Goal: Transaction & Acquisition: Purchase product/service

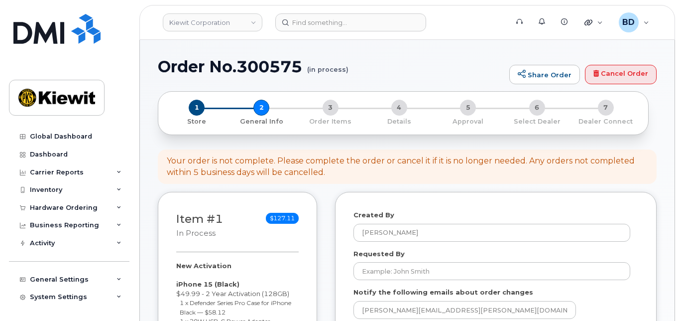
select select
click at [117, 206] on icon at bounding box center [119, 207] width 5 height 5
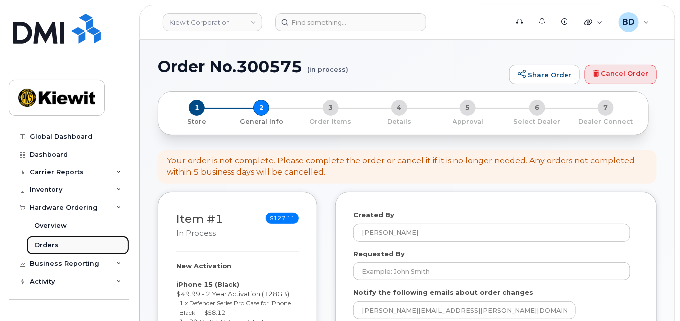
click at [47, 241] on div "Orders" at bounding box center [46, 244] width 24 height 9
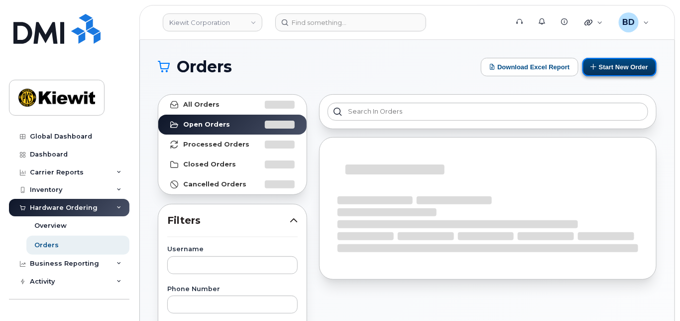
click at [627, 65] on button "Start New Order" at bounding box center [620, 67] width 74 height 18
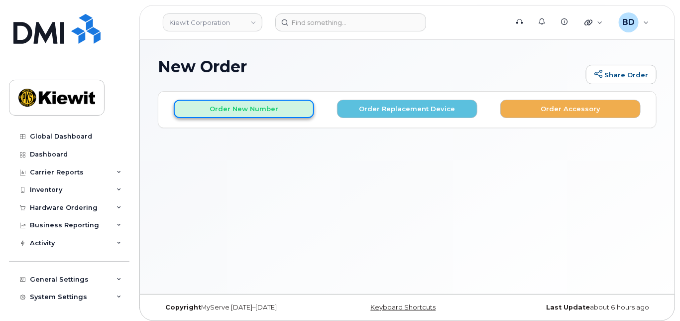
click at [200, 102] on button "Order New Number" at bounding box center [244, 109] width 140 height 18
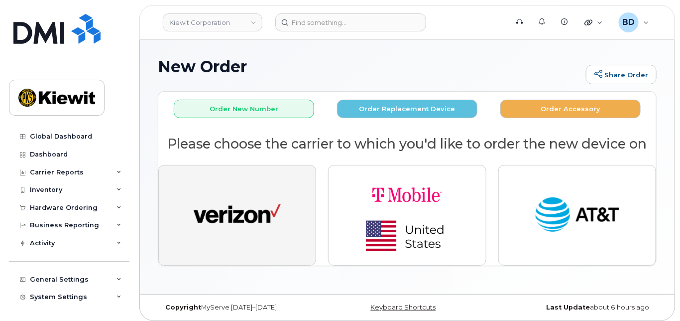
click at [250, 193] on img "button" at bounding box center [237, 215] width 87 height 45
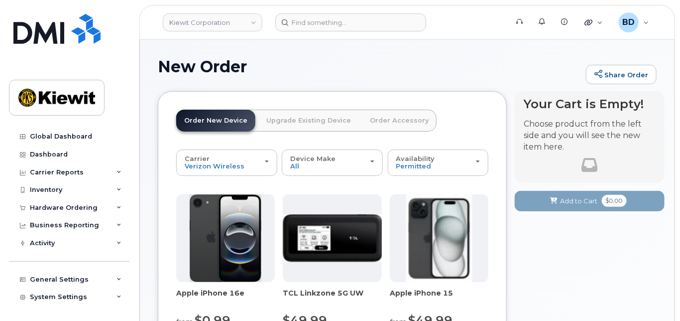
scroll to position [132, 0]
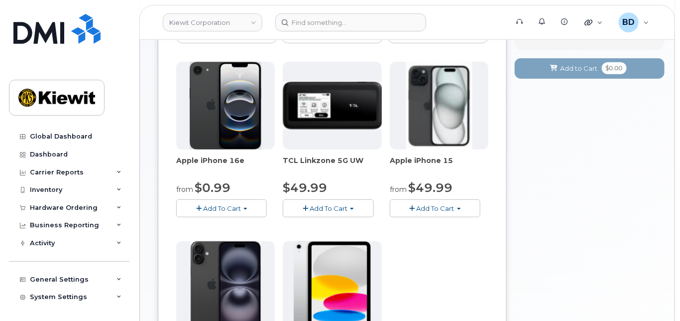
click at [424, 211] on button "Add To Cart" at bounding box center [435, 207] width 91 height 17
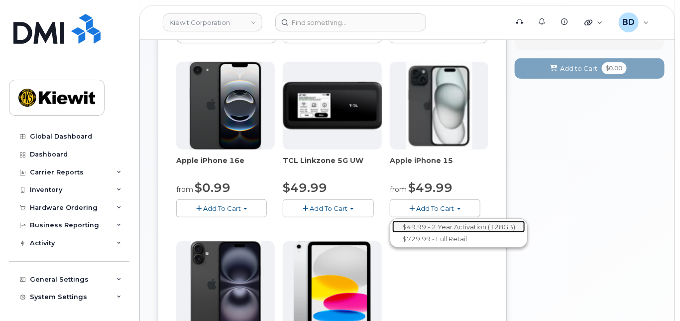
click at [426, 226] on link "$49.99 - 2 Year Activation (128GB)" at bounding box center [458, 227] width 133 height 12
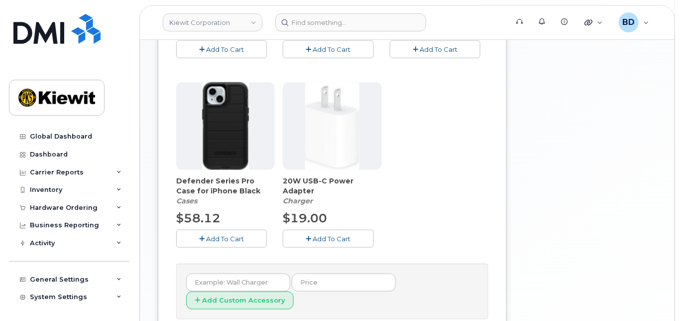
scroll to position [398, 0]
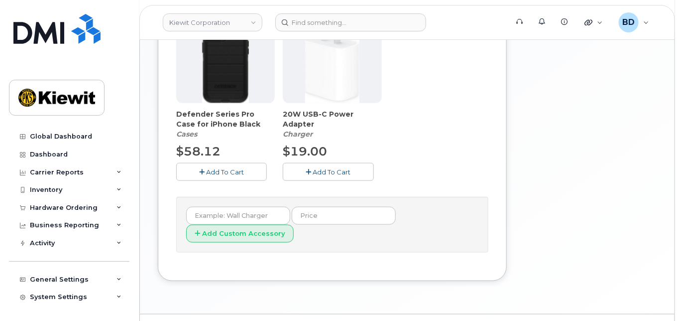
drag, startPoint x: 206, startPoint y: 166, endPoint x: 211, endPoint y: 166, distance: 5.5
click at [207, 168] on span "Add To Cart" at bounding box center [225, 172] width 38 height 8
click at [342, 172] on span "Add To Cart" at bounding box center [332, 172] width 38 height 8
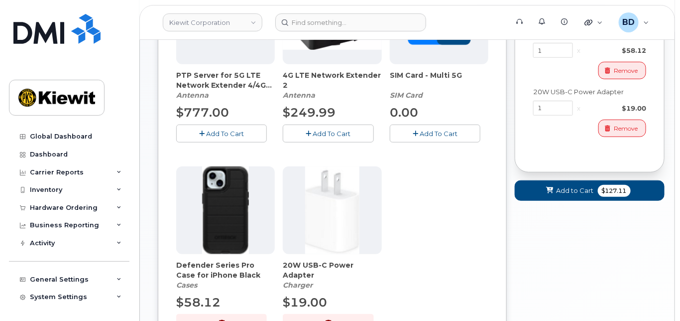
scroll to position [199, 0]
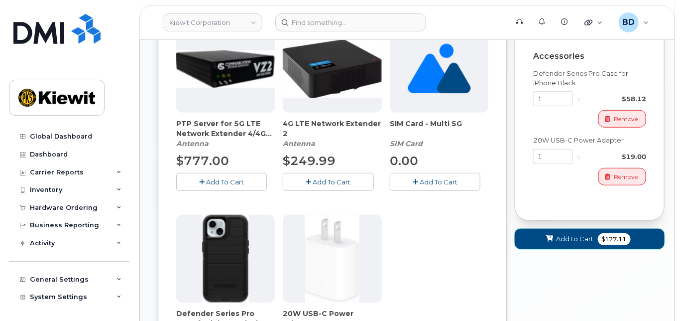
click at [551, 236] on icon at bounding box center [550, 239] width 7 height 6
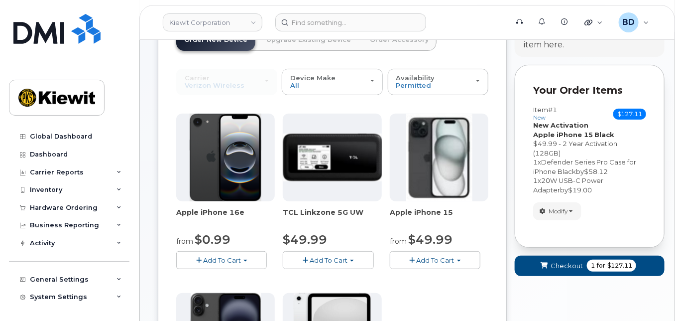
scroll to position [72, 0]
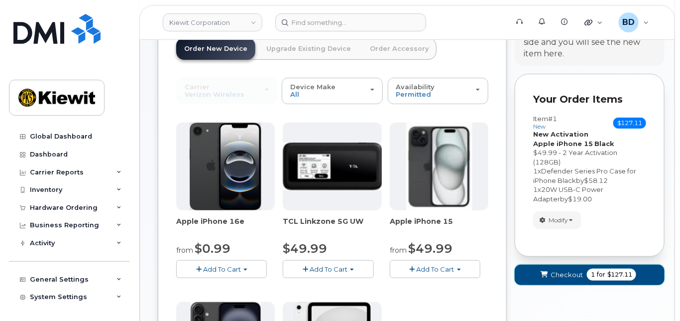
click at [608, 274] on span "$127.11" at bounding box center [619, 274] width 25 height 9
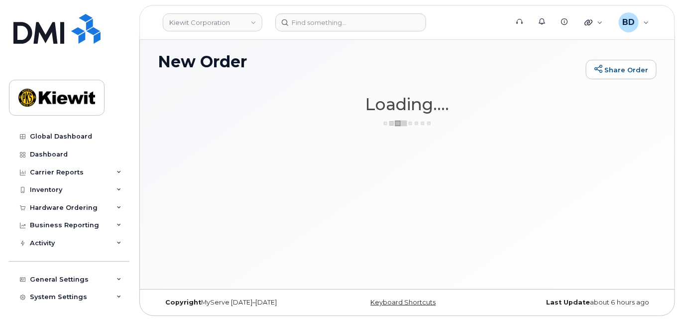
scroll to position [4, 0]
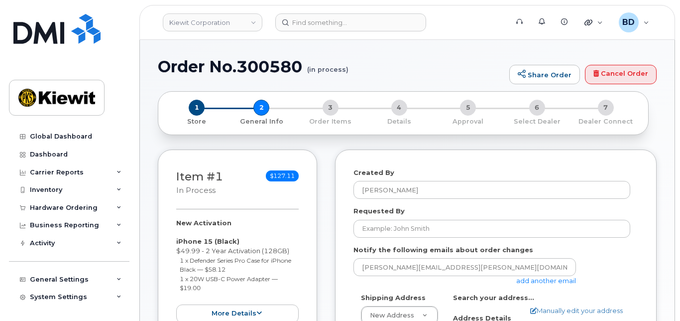
select select
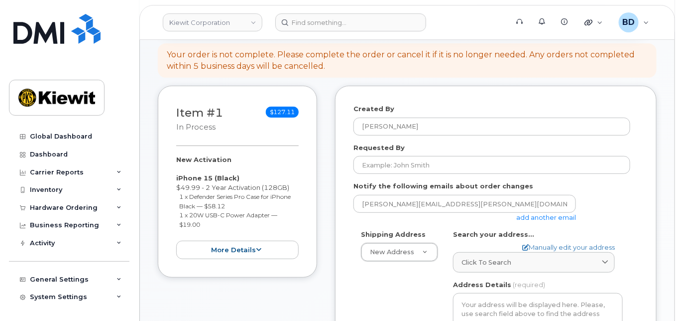
scroll to position [132, 0]
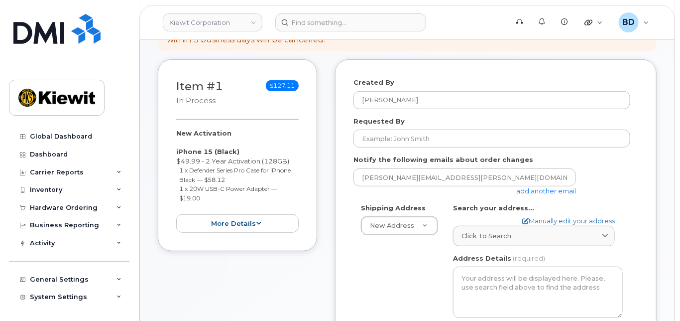
click at [528, 190] on link "add another email" at bounding box center [546, 191] width 60 height 8
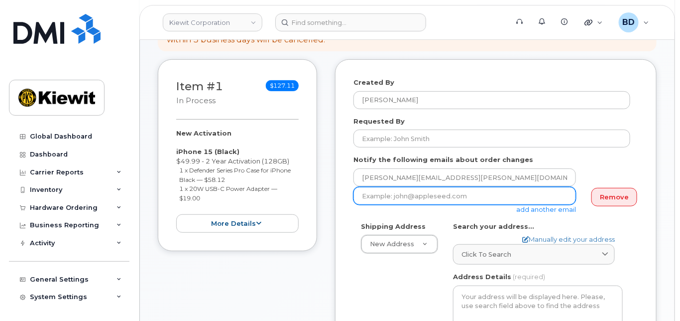
click at [371, 197] on input "email" at bounding box center [465, 196] width 223 height 18
paste input "Kayla.arrington@kiewit.com"
type input "Kayla.arrington@kiewit.com"
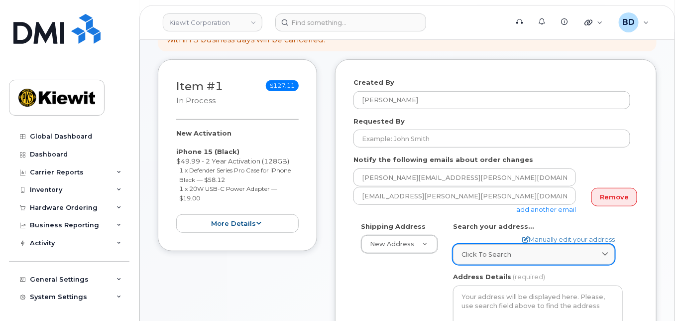
drag, startPoint x: 480, startPoint y: 252, endPoint x: 492, endPoint y: 245, distance: 14.3
click at [480, 252] on span "Click to search" at bounding box center [487, 253] width 50 height 9
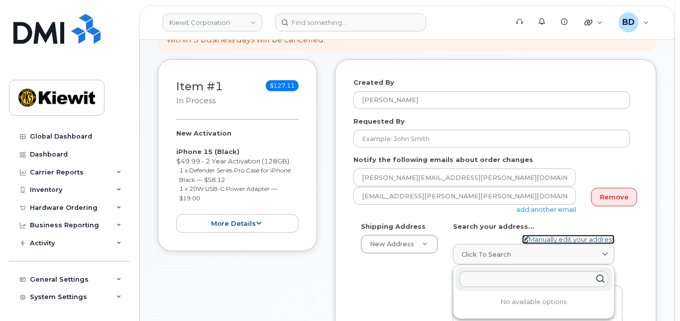
click at [537, 235] on link "Manually edit your address" at bounding box center [568, 239] width 93 height 9
select select
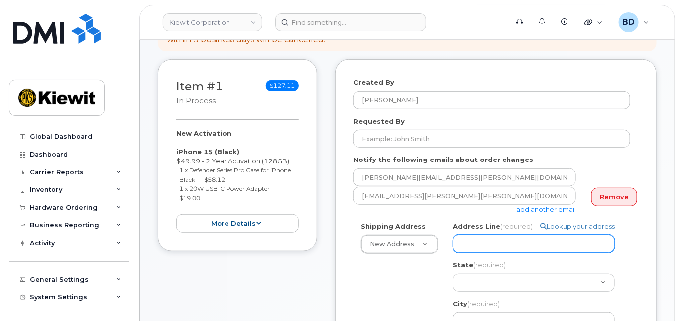
click at [488, 246] on input "Address Line (required)" at bounding box center [534, 244] width 162 height 18
paste input "2141 Scottish Rd"
select select
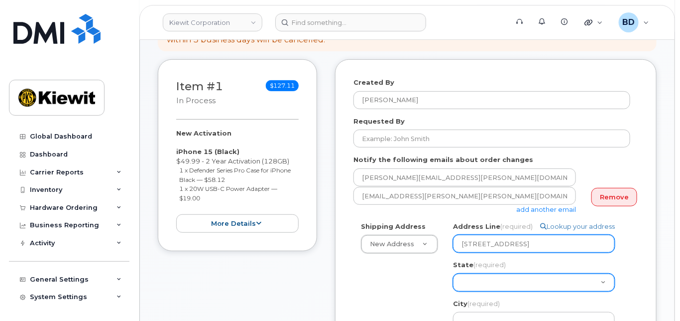
type input "2141 Scottish Rd"
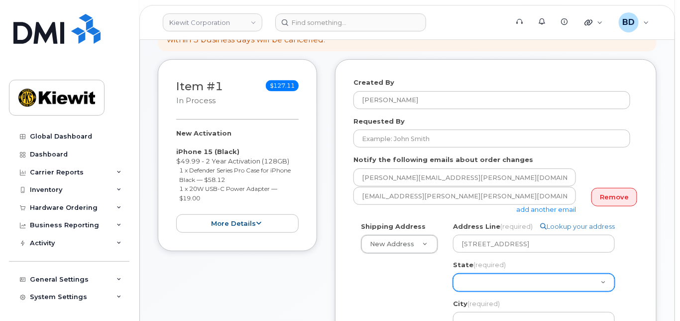
click at [478, 279] on select "Alabama Alaska American Samoa Arizona Arkansas California Colorado Connecticut …" at bounding box center [534, 282] width 162 height 18
select select "TX"
click at [479, 280] on select "Alabama Alaska American Samoa Arizona Arkansas California Colorado Connecticut …" at bounding box center [534, 282] width 162 height 18
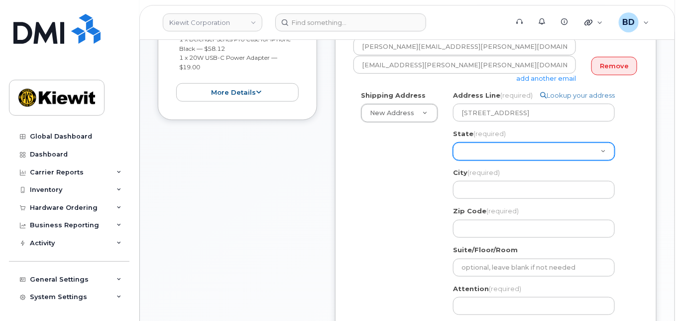
scroll to position [265, 0]
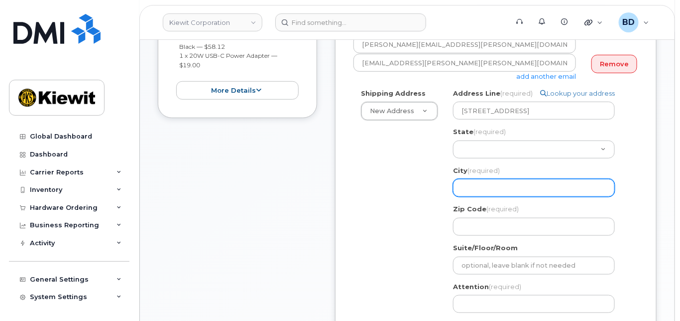
click at [469, 180] on input "City (required)" at bounding box center [534, 188] width 162 height 18
select select
type input "A"
select select
type input "Ab"
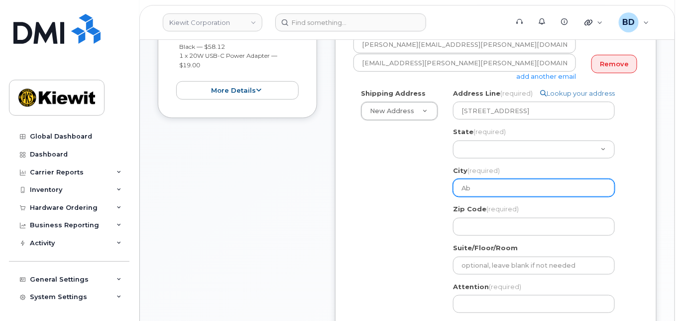
select select
type input "Abi"
select select
type input "Abil"
select select
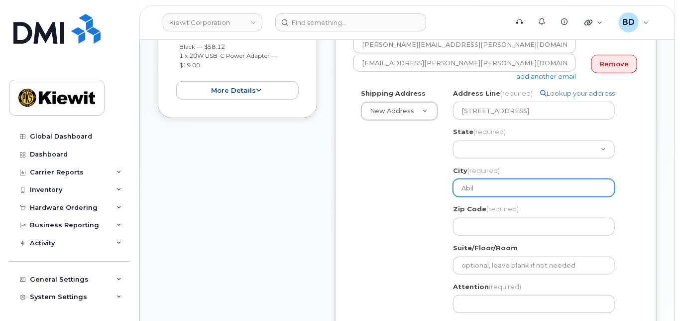
type input "Abile"
select select
type input "Abilen"
select select
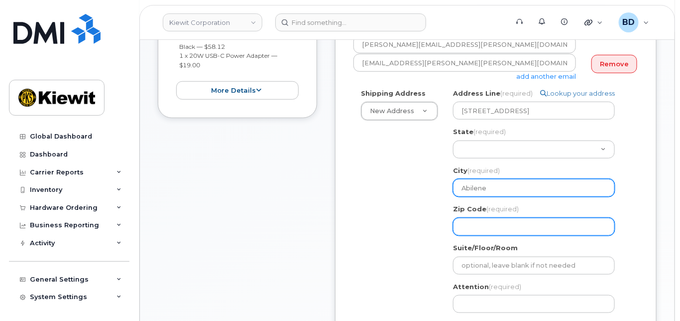
type input "Abilene"
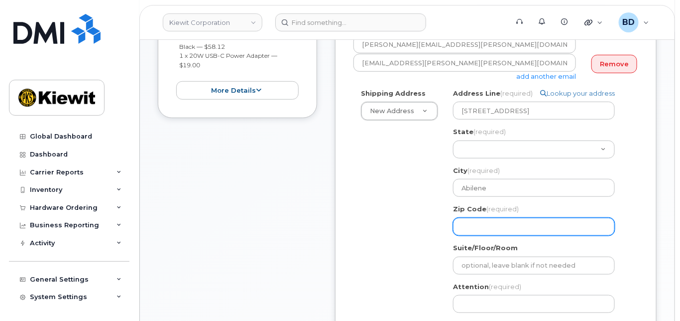
click at [468, 219] on input "Zip Code (required)" at bounding box center [534, 227] width 162 height 18
select select
type input "7"
select select
type input "79"
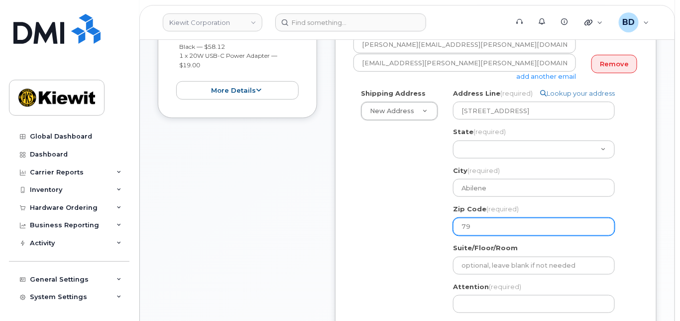
select select
type input "796"
select select
type input "7960"
select select
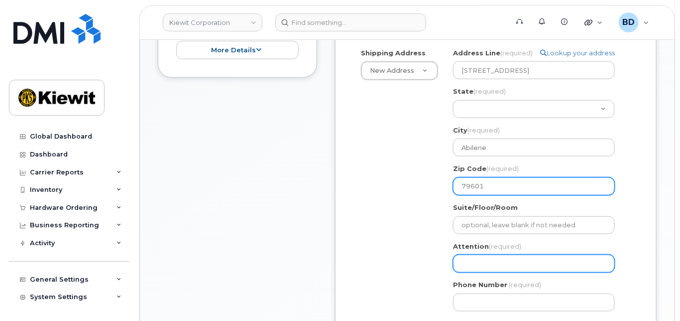
scroll to position [332, 0]
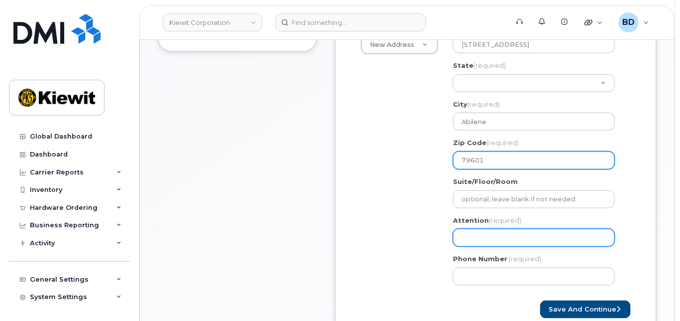
type input "79601"
click at [460, 238] on input "Attention (required)" at bounding box center [534, 238] width 162 height 18
click at [465, 236] on input "Attention (required)" at bounding box center [534, 238] width 162 height 18
paste input "Dan.Kovacic"
select select
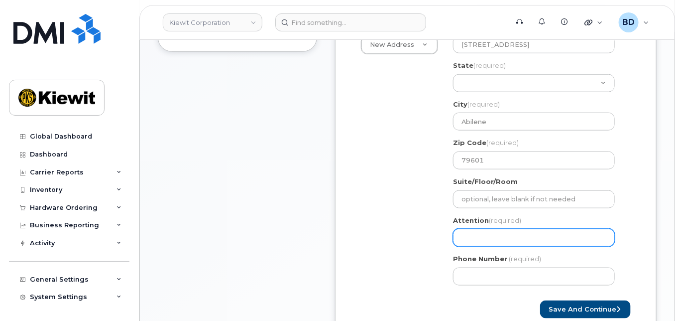
type input "Dan.Kovacic"
select select
type input "Dan.Kovacic/"
click at [510, 239] on input "Dan.Kovacic/" at bounding box center [534, 238] width 162 height 18
paste input "[PERSON_NAME]"
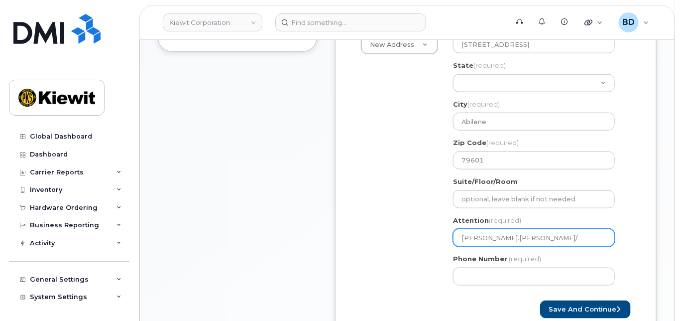
select select
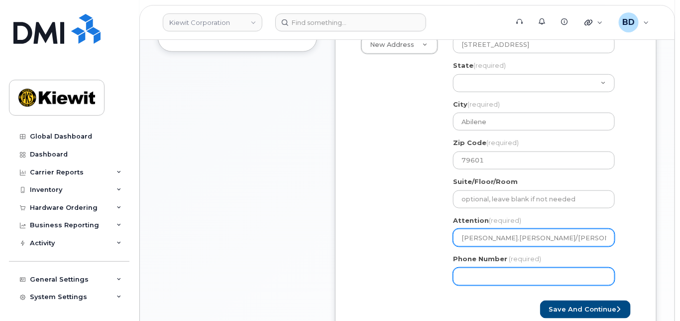
type input "[PERSON_NAME].[PERSON_NAME]/[PERSON_NAME]"
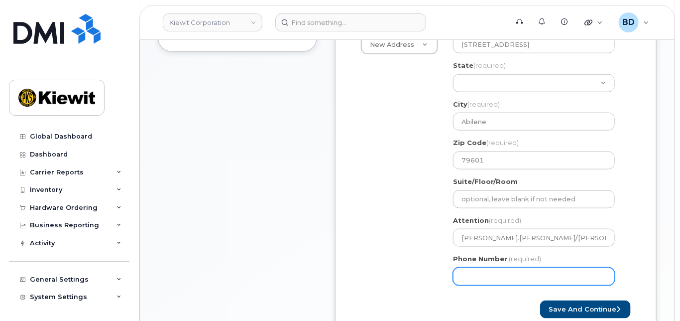
click at [477, 281] on input "Phone Number" at bounding box center [534, 276] width 162 height 18
type input "8777727707"
select select
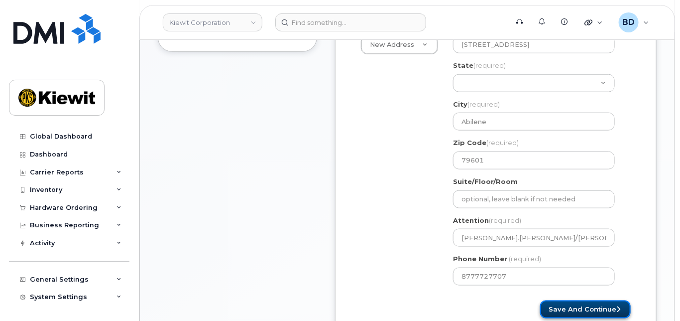
click at [593, 307] on button "Save and Continue" at bounding box center [585, 309] width 91 height 18
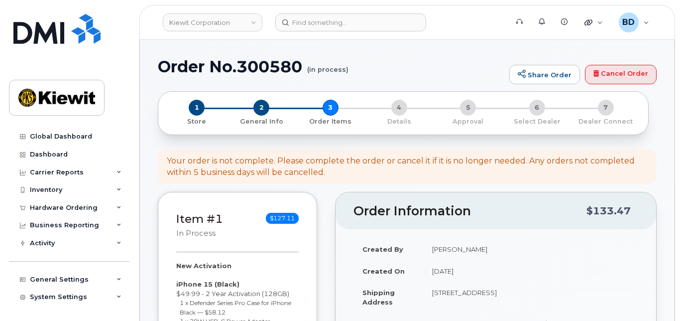
select select
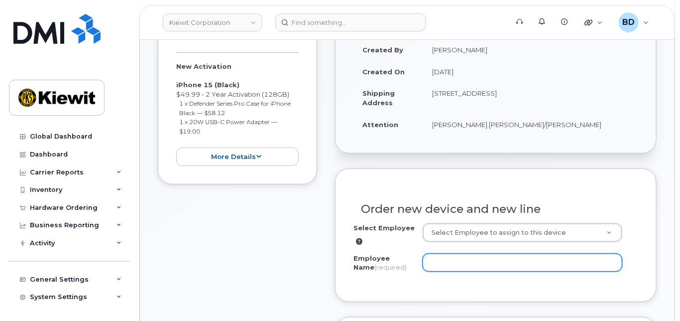
click at [461, 261] on input "Employee Name (required)" at bounding box center [523, 262] width 200 height 18
paste input "[PERSON_NAME]"
type input "[PERSON_NAME]"
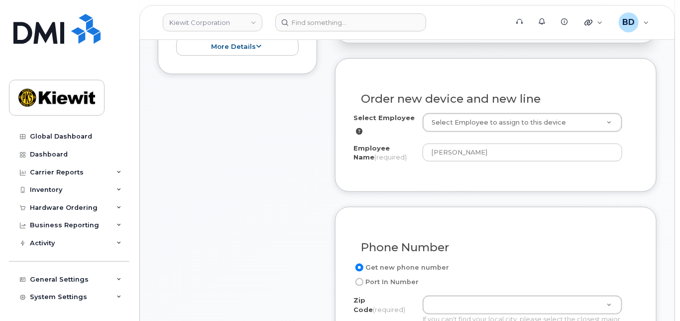
scroll to position [332, 0]
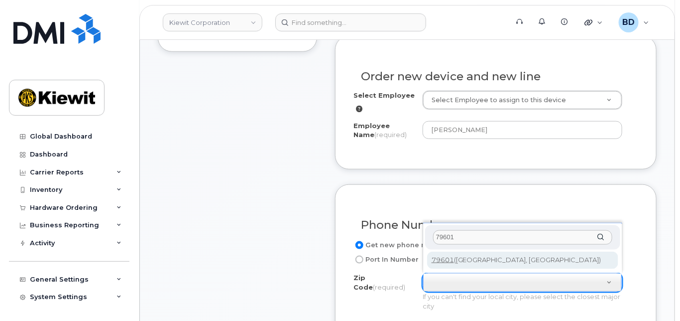
type input "79601"
type input "79601 (Abilene, TX)"
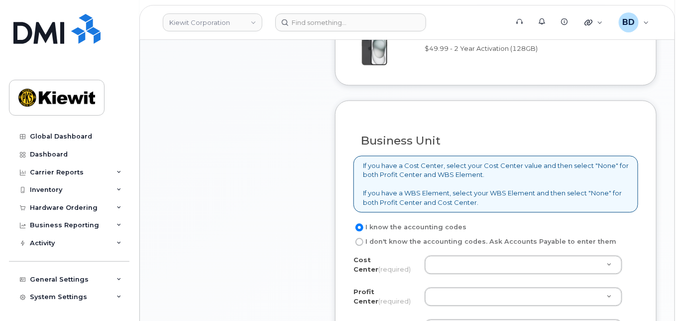
scroll to position [730, 0]
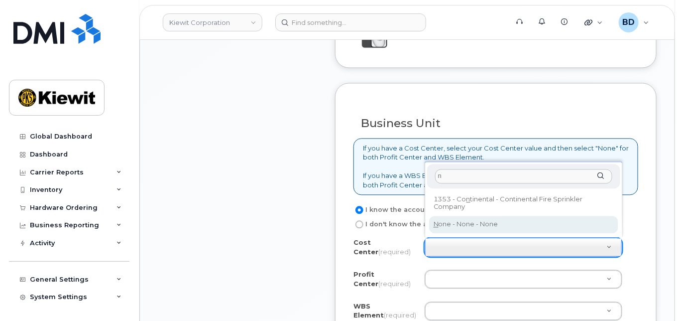
type input "n"
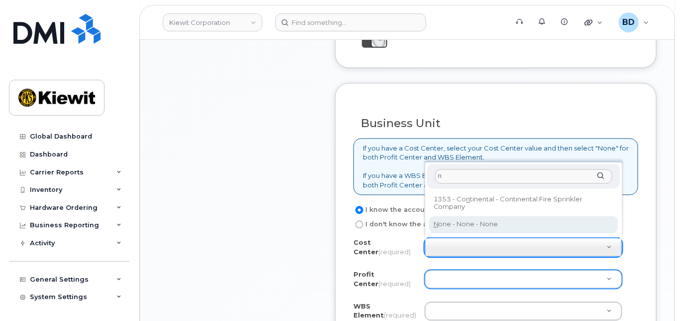
drag, startPoint x: 447, startPoint y: 224, endPoint x: 454, endPoint y: 270, distance: 46.4
type input "None"
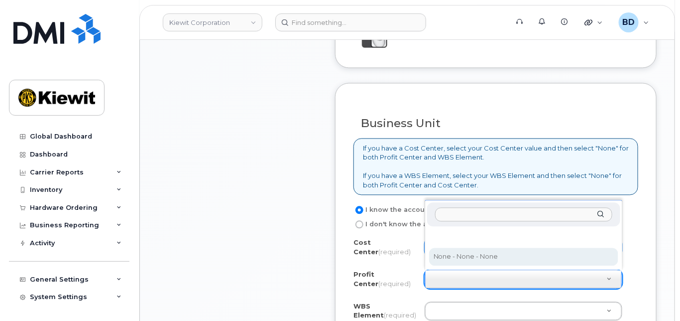
select select "None"
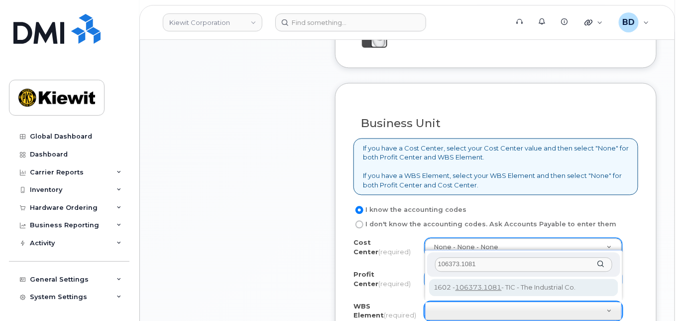
type input "106373.1081"
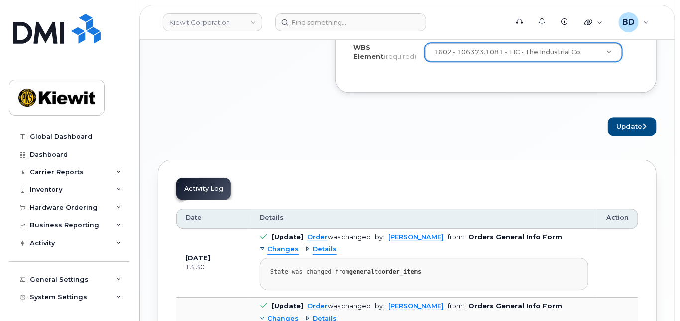
scroll to position [995, 0]
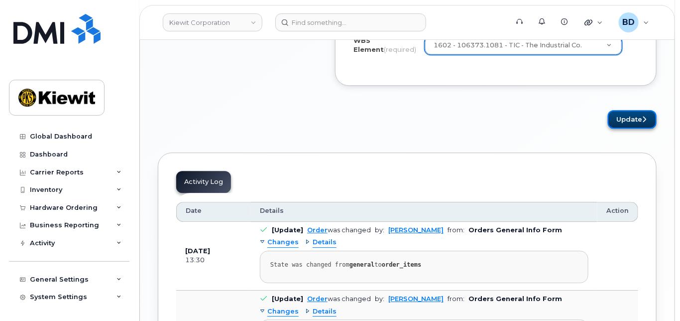
click at [635, 113] on button "Update" at bounding box center [632, 119] width 49 height 18
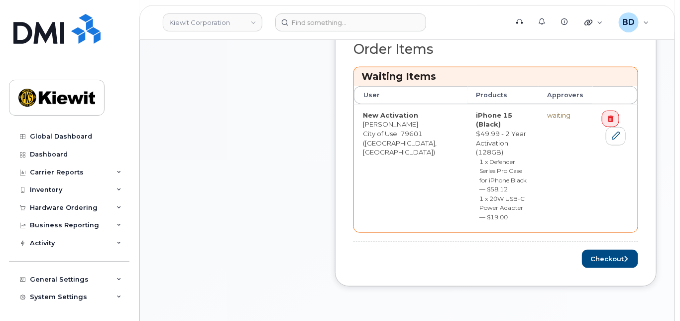
scroll to position [398, 0]
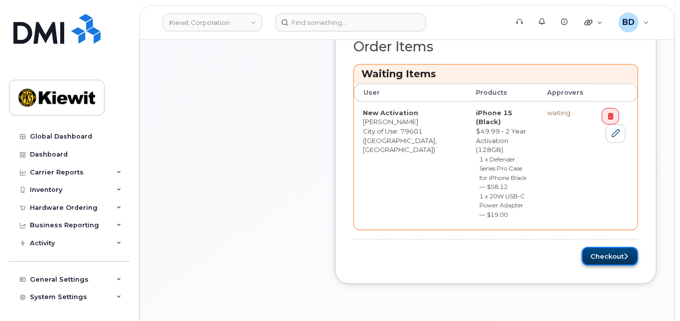
click at [584, 247] on button "Checkout" at bounding box center [610, 256] width 56 height 18
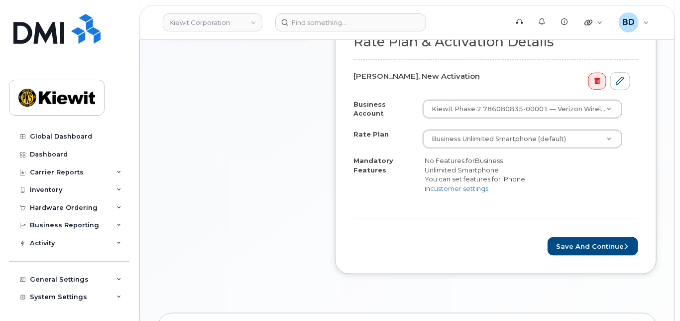
scroll to position [332, 0]
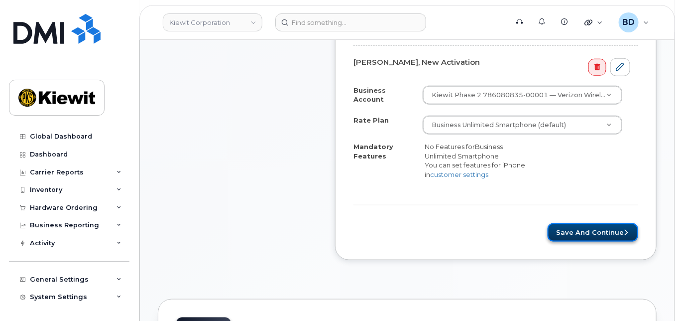
click at [590, 224] on button "Save and Continue" at bounding box center [593, 232] width 91 height 18
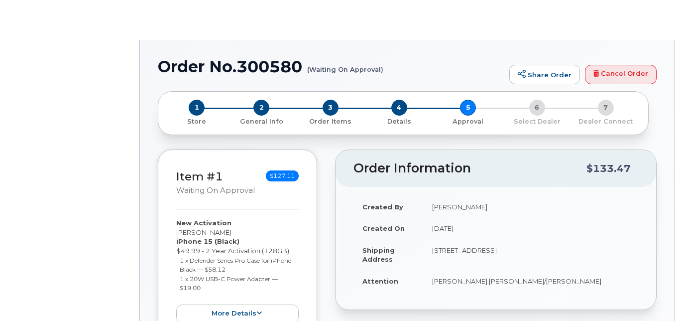
radio input "true"
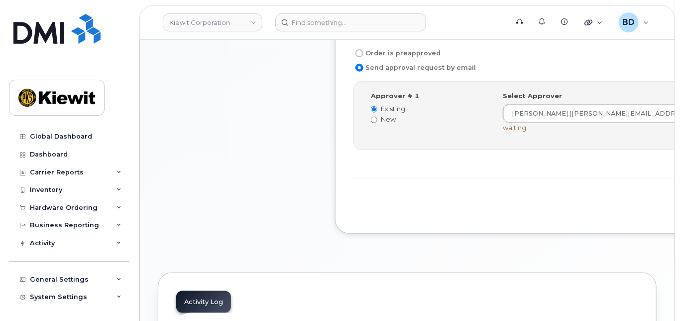
scroll to position [332, 0]
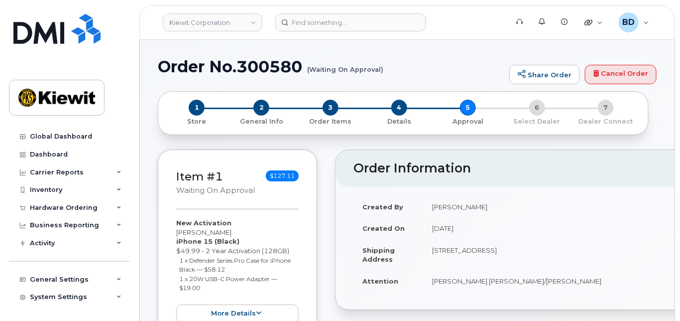
click at [273, 64] on h1 "Order No.300580 (Waiting On Approval)" at bounding box center [331, 66] width 347 height 17
copy h1 "300580"
